Goal: Information Seeking & Learning: Learn about a topic

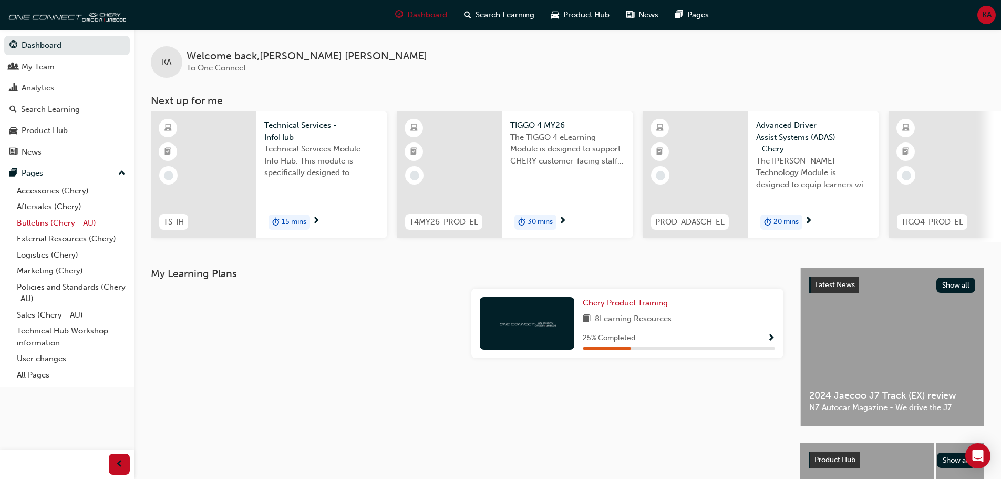
click at [58, 223] on link "Bulletins (Chery - AU)" at bounding box center [71, 223] width 117 height 16
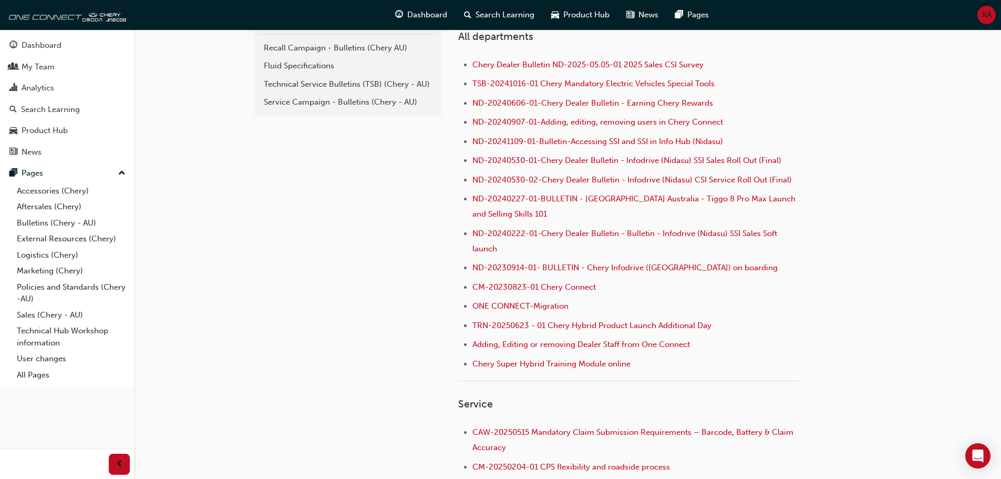
scroll to position [158, 0]
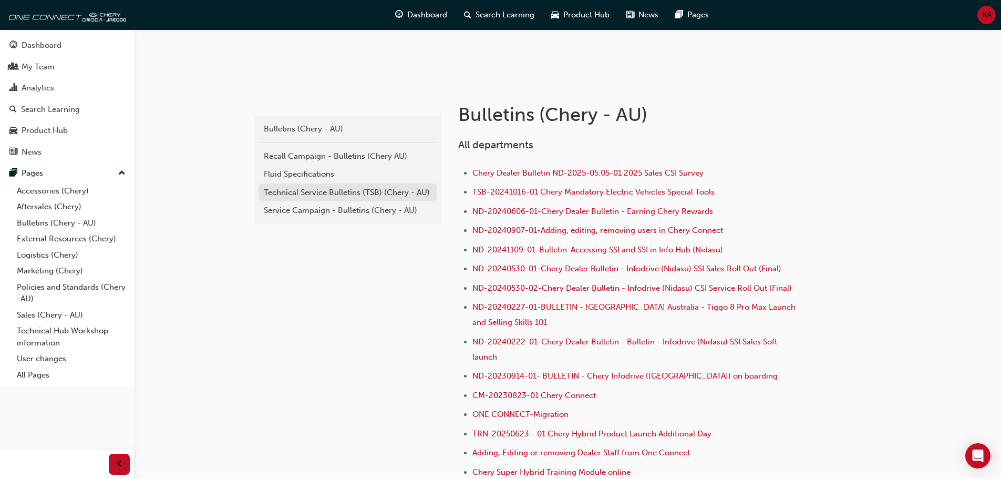
click at [294, 192] on div "Technical Service Bulletins (TSB) (Chery - AU)" at bounding box center [348, 193] width 168 height 12
